Goal: Transaction & Acquisition: Purchase product/service

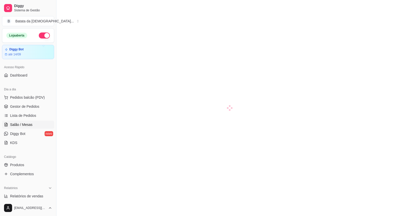
scroll to position [62, 0]
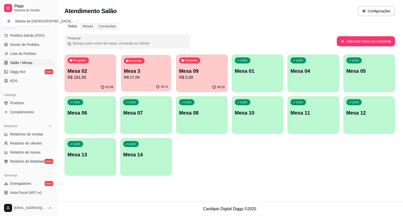
click at [148, 62] on div "Ocupada Mesa 3 R$ 27,00" at bounding box center [146, 68] width 50 height 27
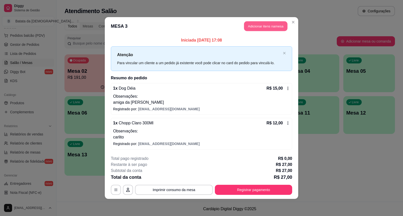
click at [285, 26] on button "Adicionar itens na mesa" at bounding box center [265, 26] width 43 height 10
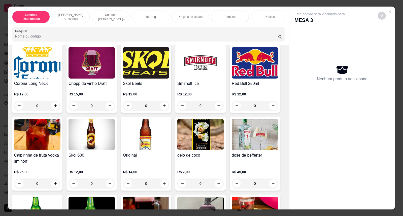
scroll to position [1538, 0]
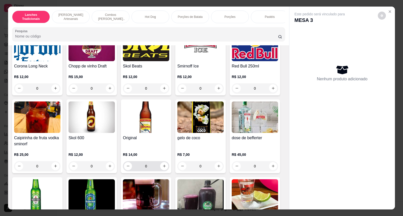
click at [161, 168] on div "0" at bounding box center [146, 166] width 44 height 10
click at [162, 166] on icon "increase-product-quantity" at bounding box center [164, 166] width 4 height 4
type input "1"
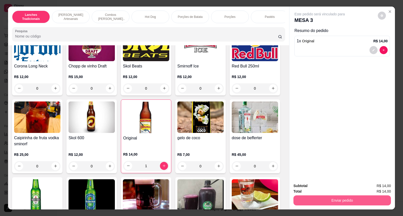
click at [363, 201] on button "Enviar pedido" at bounding box center [341, 200] width 97 height 10
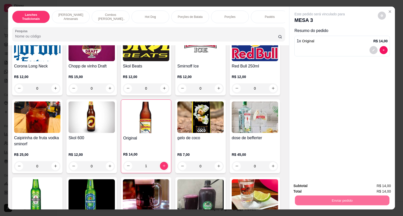
click at [325, 188] on button "Não registrar e enviar pedido" at bounding box center [325, 187] width 51 height 9
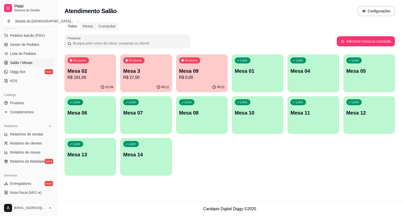
click at [155, 68] on p "Mesa 3" at bounding box center [146, 70] width 46 height 7
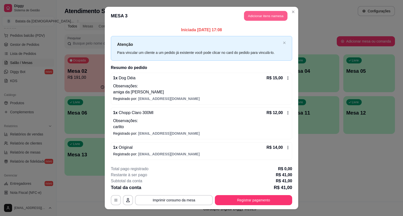
click at [260, 18] on button "Adicionar itens na mesa" at bounding box center [265, 16] width 43 height 10
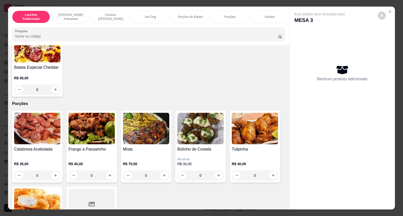
scroll to position [755, 0]
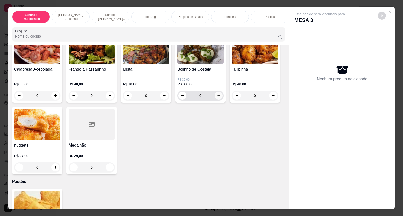
click at [218, 94] on icon "increase-product-quantity" at bounding box center [219, 96] width 4 height 4
type input "1"
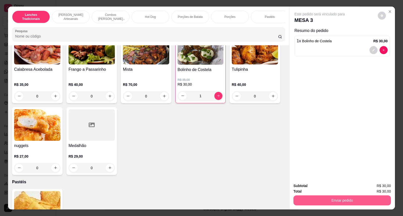
click at [334, 201] on button "Enviar pedido" at bounding box center [341, 200] width 97 height 10
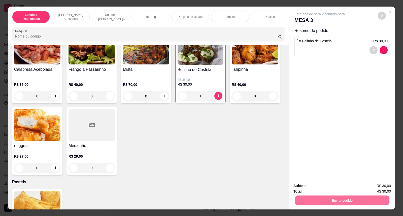
click at [323, 186] on button "Não registrar e enviar pedido" at bounding box center [325, 187] width 51 height 9
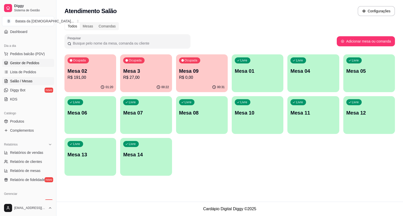
scroll to position [34, 0]
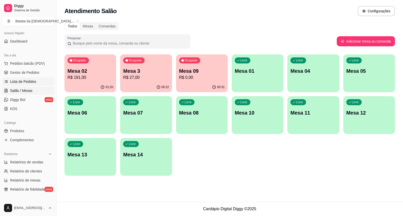
click at [19, 78] on link "Lista de Pedidos" at bounding box center [28, 81] width 52 height 8
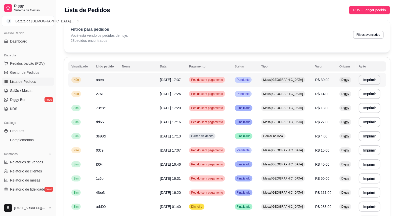
click at [221, 74] on td "Pedido sem pagamento" at bounding box center [209, 80] width 46 height 14
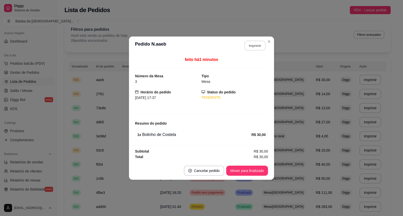
click at [249, 48] on button "Imprimir" at bounding box center [254, 46] width 21 height 10
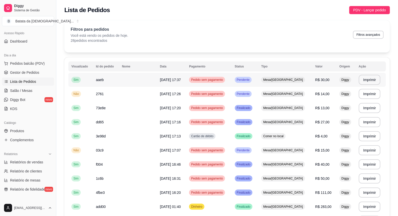
click at [158, 84] on td "[DATE] 17:37" at bounding box center [171, 80] width 29 height 14
click at [111, 91] on td "2761" at bounding box center [106, 94] width 26 height 14
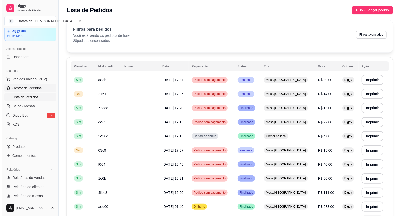
scroll to position [6, 0]
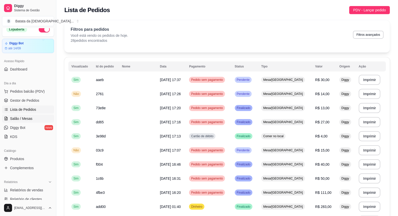
click at [24, 117] on span "Salão / Mesas" at bounding box center [21, 118] width 22 height 5
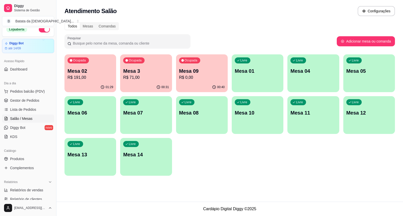
click at [144, 69] on p "Mesa 3" at bounding box center [146, 70] width 46 height 7
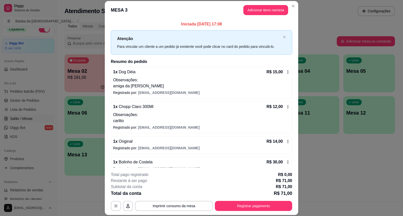
drag, startPoint x: 244, startPoint y: 19, endPoint x: 245, endPoint y: 16, distance: 3.0
click at [245, 17] on section "**********" at bounding box center [201, 108] width 193 height 214
click at [248, 15] on button "Adicionar itens na mesa" at bounding box center [265, 10] width 43 height 10
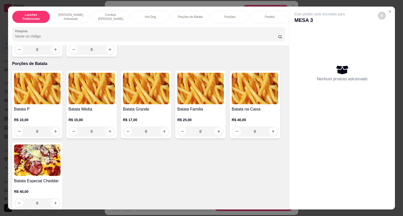
scroll to position [559, 0]
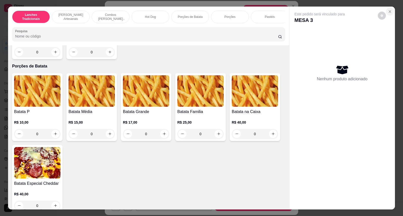
click at [387, 10] on icon "Close" at bounding box center [389, 12] width 4 height 4
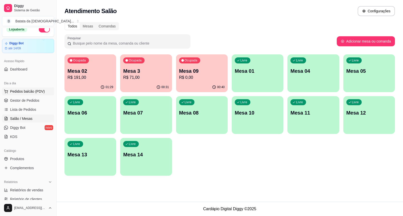
click at [18, 87] on button "Pedidos balcão (PDV)" at bounding box center [28, 91] width 52 height 8
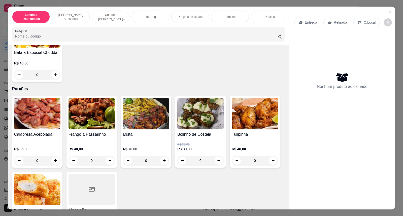
scroll to position [727, 0]
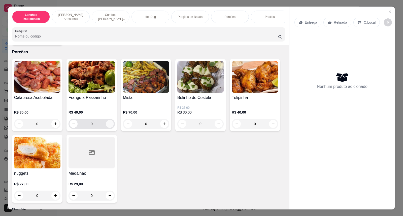
click at [107, 120] on button "increase-product-quantity" at bounding box center [110, 124] width 8 height 8
type input "1"
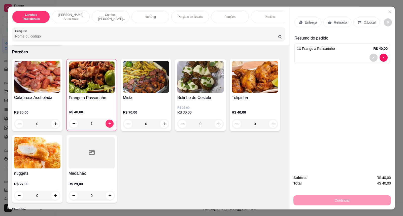
click at [342, 202] on div "Continuar" at bounding box center [341, 199] width 97 height 11
click at [329, 24] on div "Retirada" at bounding box center [337, 23] width 28 height 10
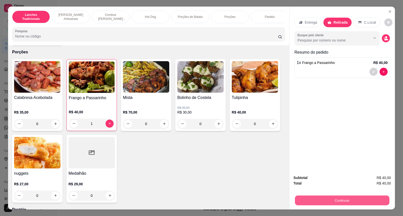
click at [300, 203] on button "Continuar" at bounding box center [342, 200] width 94 height 10
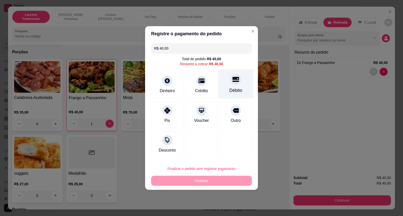
click at [229, 92] on div "Débito" at bounding box center [235, 90] width 13 height 7
type input "R$ 0,00"
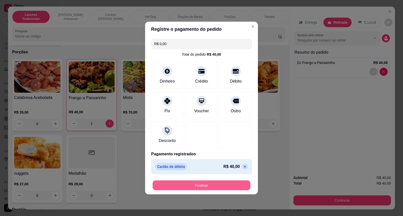
click at [202, 188] on button "Finalizar" at bounding box center [201, 185] width 98 height 10
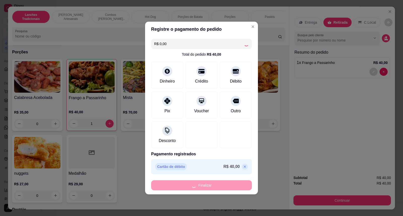
type input "0"
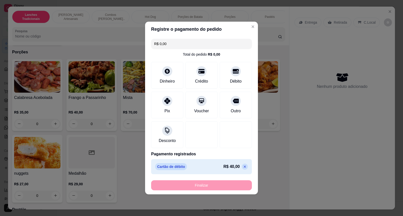
type input "-R$ 40,00"
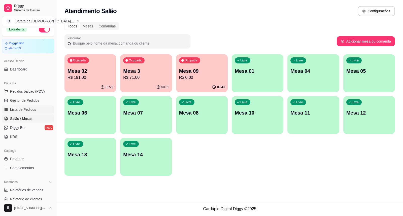
click at [26, 110] on span "Lista de Pedidos" at bounding box center [23, 109] width 26 height 5
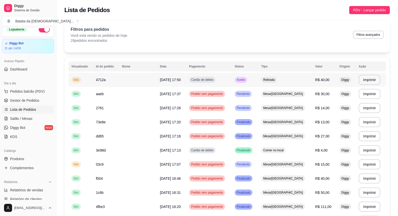
click at [119, 76] on td "4712a" at bounding box center [106, 80] width 26 height 14
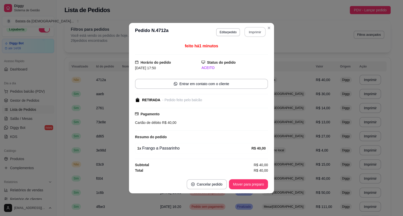
click at [257, 29] on button "Imprimir" at bounding box center [254, 32] width 21 height 10
click at [240, 184] on button "Mover para preparo" at bounding box center [248, 184] width 39 height 10
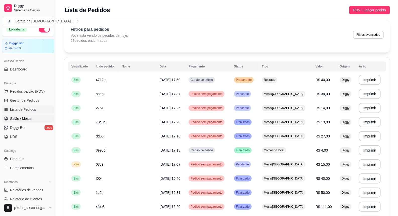
click at [18, 117] on span "Salão / Mesas" at bounding box center [21, 118] width 22 height 5
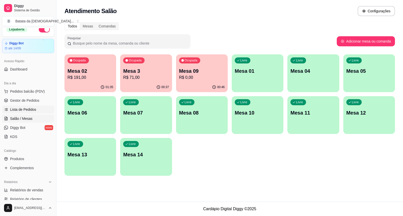
drag, startPoint x: 30, startPoint y: 115, endPoint x: 29, endPoint y: 108, distance: 7.4
click at [30, 115] on link "Salão / Mesas" at bounding box center [28, 118] width 52 height 8
click at [29, 106] on link "Lista de Pedidos" at bounding box center [28, 109] width 52 height 8
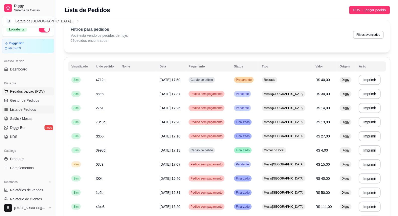
click at [16, 91] on span "Pedidos balcão (PDV)" at bounding box center [27, 91] width 35 height 5
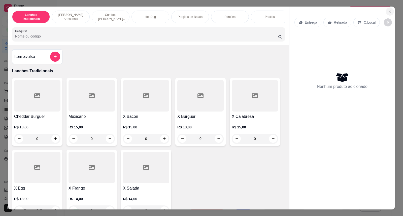
click at [387, 11] on icon "Close" at bounding box center [389, 12] width 4 height 4
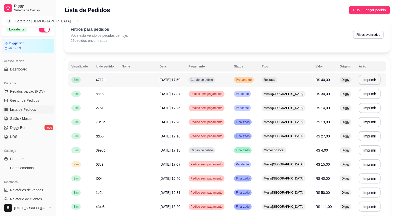
click at [246, 82] on div "Preparando" at bounding box center [244, 80] width 20 height 6
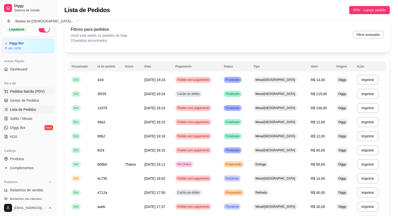
click at [24, 88] on button "Pedidos balcão (PDV)" at bounding box center [28, 91] width 52 height 8
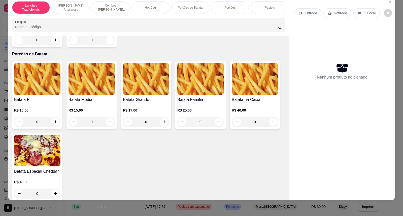
scroll to position [643, 0]
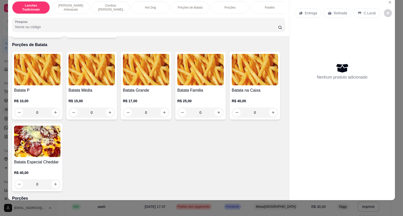
click at [108, 117] on div "0" at bounding box center [91, 112] width 46 height 10
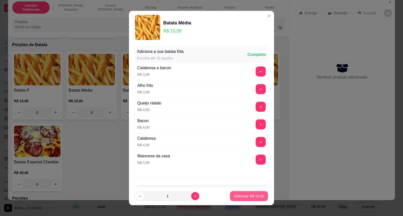
click at [231, 193] on button "Adicionar R$ 15,00" at bounding box center [249, 196] width 38 height 10
type input "1"
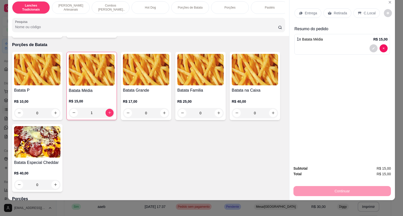
click at [339, 14] on p "Retirada" at bounding box center [339, 13] width 13 height 5
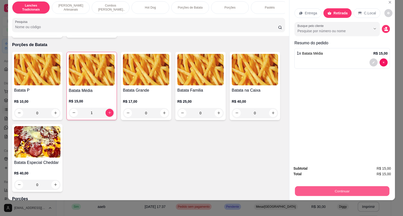
click at [355, 187] on button "Continuar" at bounding box center [342, 191] width 94 height 10
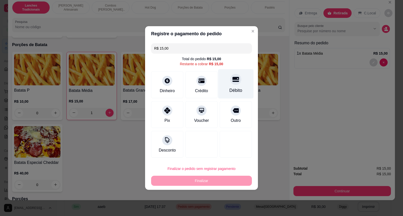
drag, startPoint x: 222, startPoint y: 77, endPoint x: 225, endPoint y: 84, distance: 7.2
click at [223, 79] on div "Débito" at bounding box center [235, 83] width 35 height 29
type input "R$ 0,00"
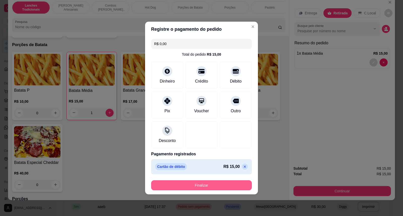
click at [227, 181] on button "Finalizar" at bounding box center [201, 185] width 101 height 10
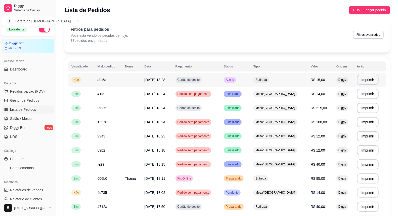
click at [100, 82] on td "abf5a" at bounding box center [109, 80] width 28 height 14
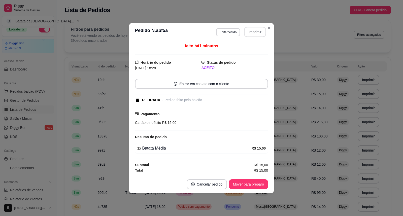
click at [258, 29] on button "Imprimir" at bounding box center [255, 32] width 22 height 10
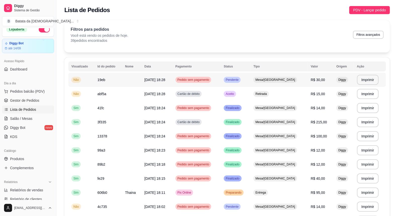
click at [251, 86] on td "Pendente" at bounding box center [236, 80] width 30 height 14
